Goal: Task Accomplishment & Management: Manage account settings

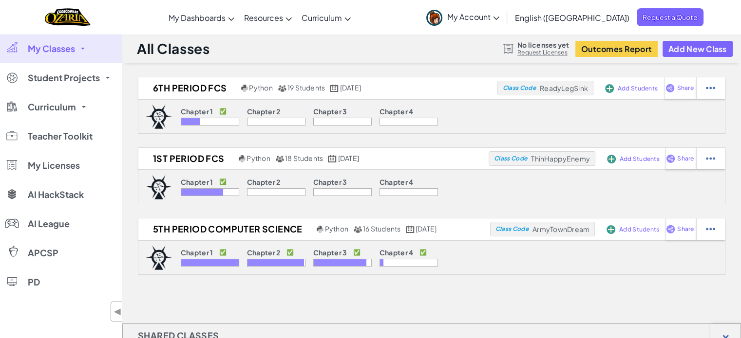
click at [47, 49] on span "My Classes" at bounding box center [51, 48] width 47 height 9
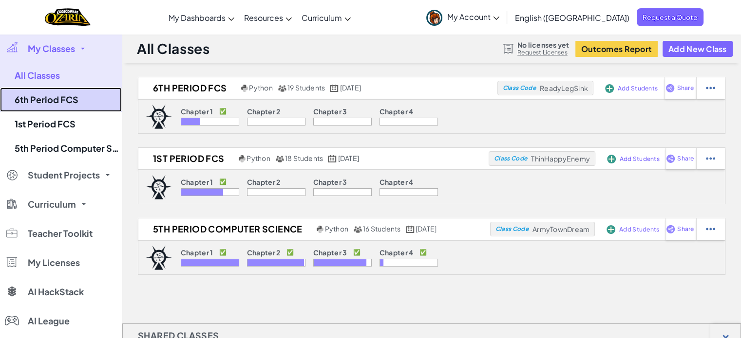
click at [53, 101] on link "6th Period FCS" at bounding box center [61, 100] width 122 height 24
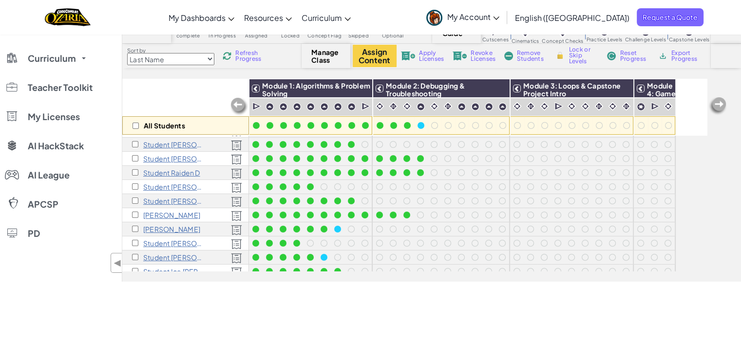
scroll to position [49, 0]
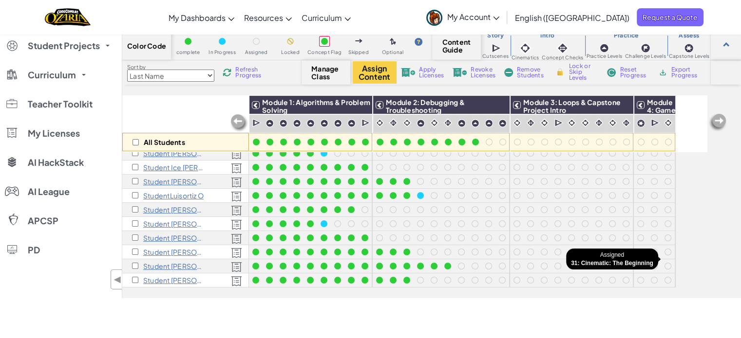
scroll to position [49, 0]
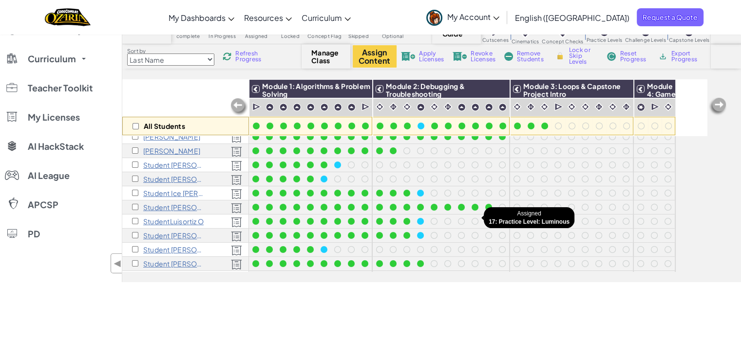
scroll to position [140, 0]
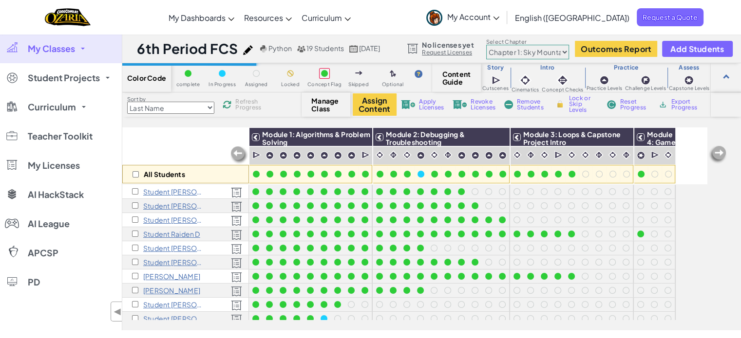
scroll to position [47, 0]
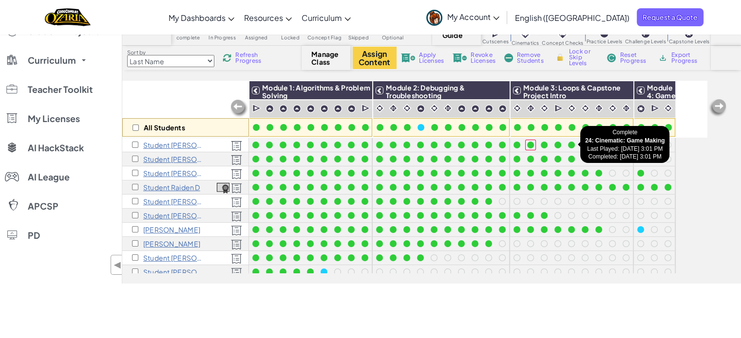
click at [570, 145] on div at bounding box center [571, 145] width 7 height 7
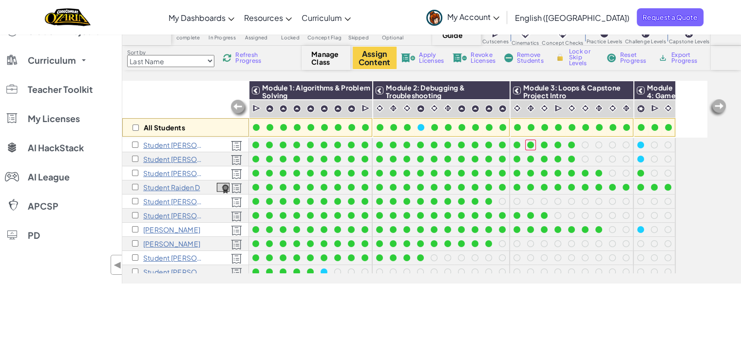
click at [572, 148] on div at bounding box center [571, 145] width 7 height 7
click at [585, 146] on div at bounding box center [584, 145] width 7 height 7
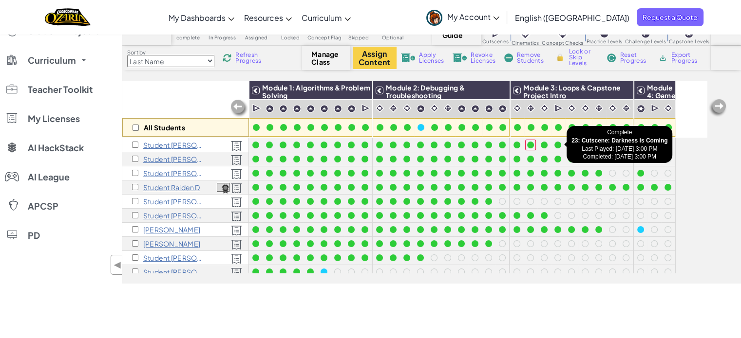
click at [558, 148] on div at bounding box center [557, 145] width 11 height 11
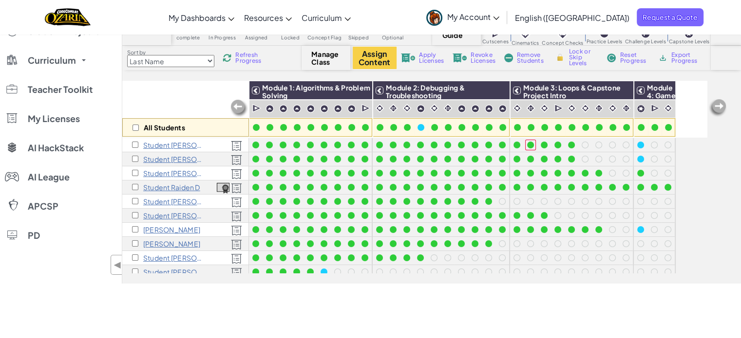
click at [557, 144] on div at bounding box center [557, 145] width 7 height 7
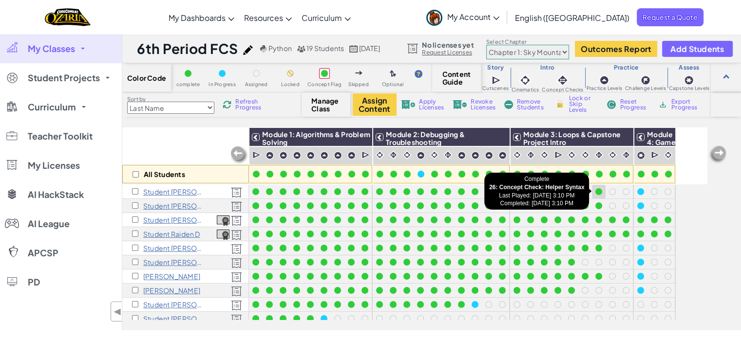
click at [601, 194] on div at bounding box center [598, 191] width 11 height 11
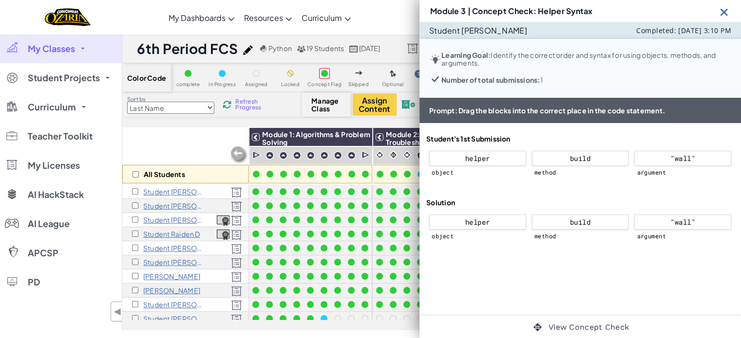
click at [718, 12] on img at bounding box center [724, 12] width 12 height 12
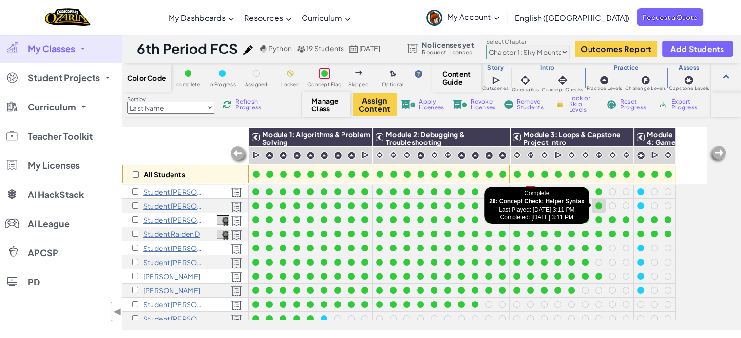
click at [602, 205] on div at bounding box center [598, 206] width 11 height 11
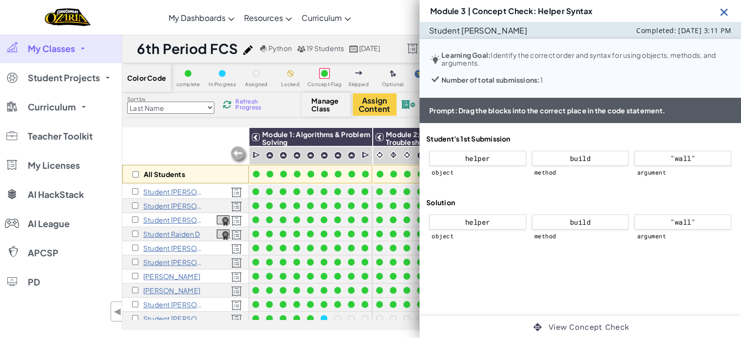
click at [723, 7] on img at bounding box center [724, 12] width 12 height 12
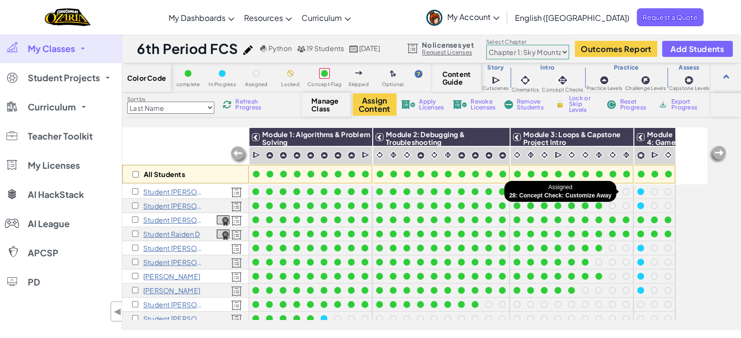
click at [624, 194] on div at bounding box center [625, 191] width 7 height 7
click at [612, 191] on div at bounding box center [612, 191] width 7 height 7
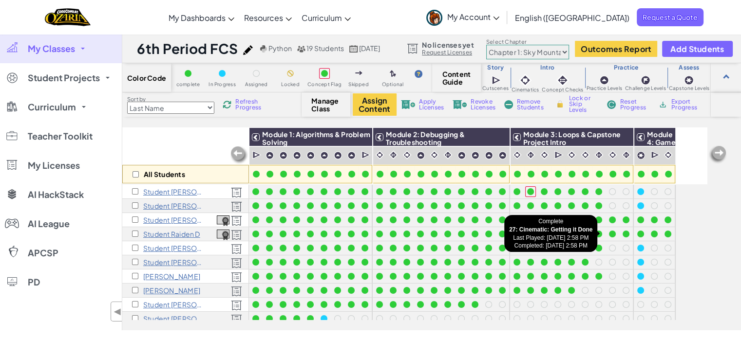
click at [612, 232] on div at bounding box center [612, 234] width 7 height 7
click at [623, 232] on div at bounding box center [625, 234] width 7 height 7
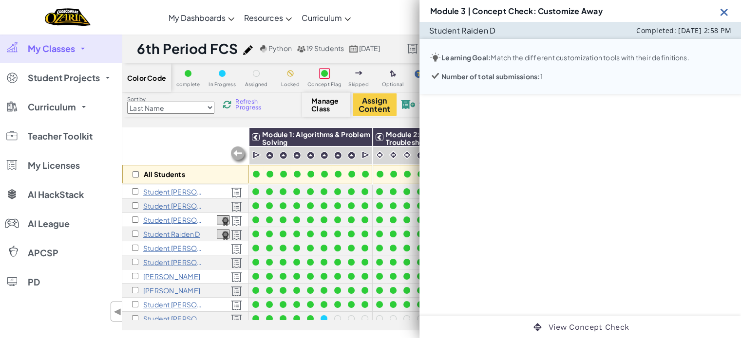
click at [726, 12] on img at bounding box center [724, 12] width 12 height 12
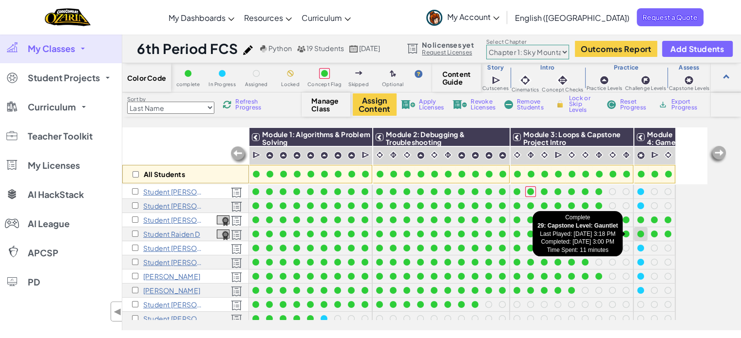
click at [640, 233] on div at bounding box center [640, 234] width 7 height 7
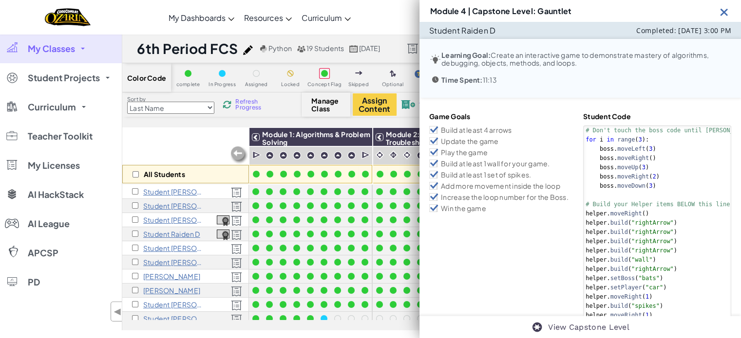
click at [726, 13] on img at bounding box center [724, 12] width 12 height 12
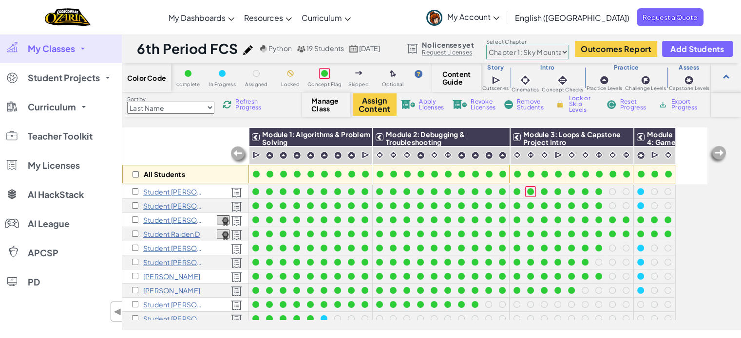
click at [499, 19] on icon at bounding box center [496, 18] width 6 height 3
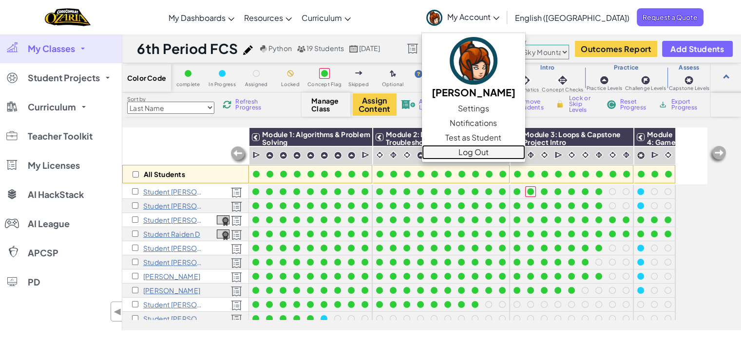
click at [525, 154] on link "Log Out" at bounding box center [473, 152] width 103 height 15
